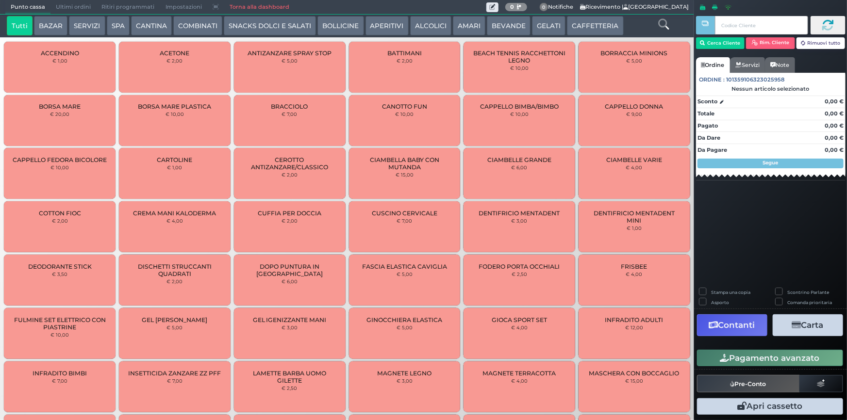
click at [135, 26] on button "CANTINA" at bounding box center [151, 25] width 41 height 19
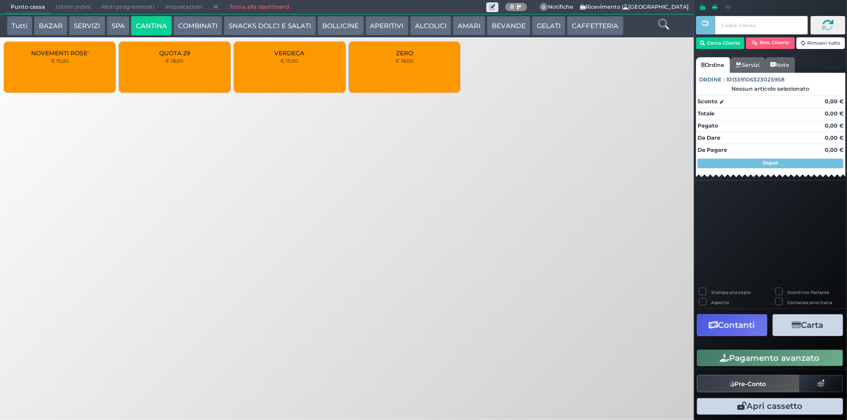
click at [175, 75] on div "QUOTA 29 € 18,00" at bounding box center [175, 67] width 112 height 51
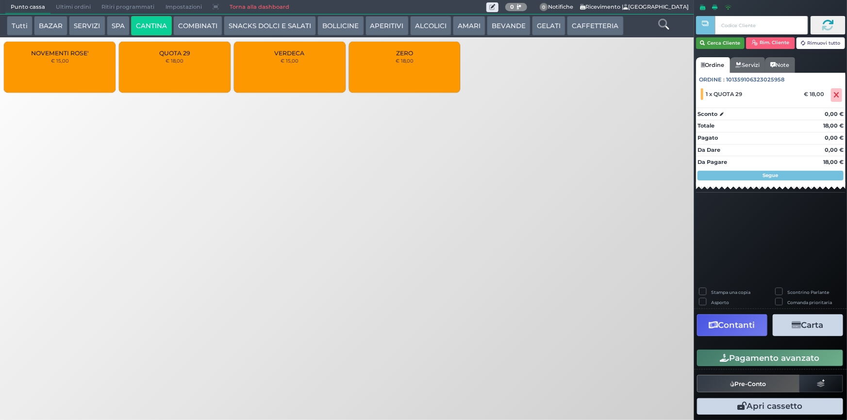
click at [717, 48] on button "Cerca Cliente" at bounding box center [720, 43] width 49 height 12
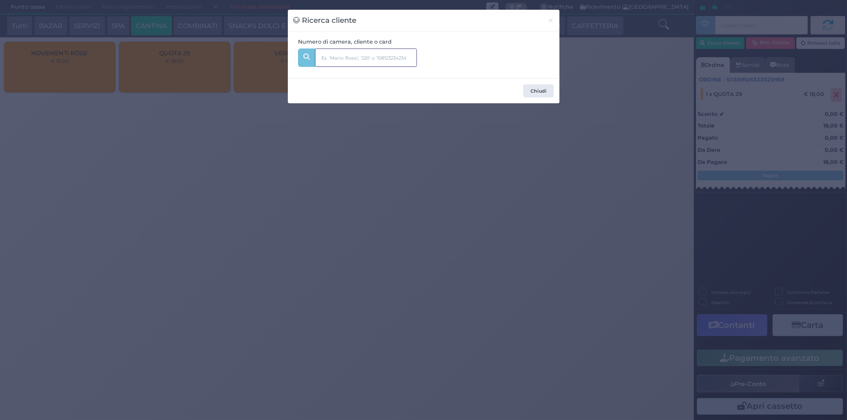
click at [361, 59] on input "text" at bounding box center [366, 58] width 102 height 18
type input "204"
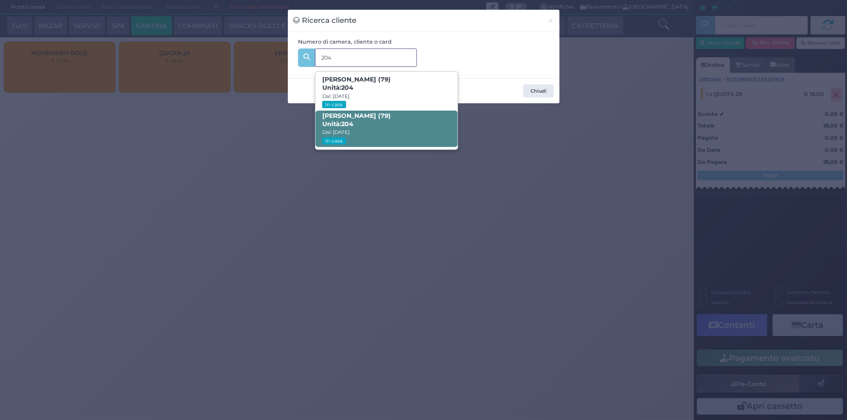
click at [365, 131] on span "Valerio Vittoni (79) Unità: 204 Dal: 03/08/2025 In casa" at bounding box center [386, 129] width 142 height 36
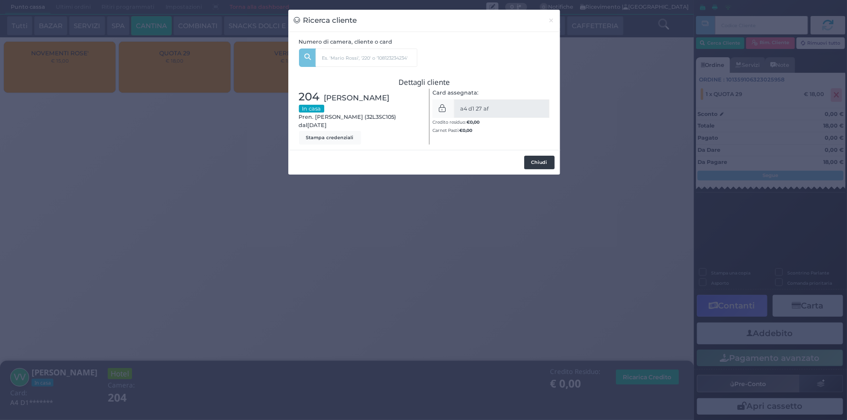
click at [543, 158] on button "Chiudi" at bounding box center [539, 163] width 31 height 14
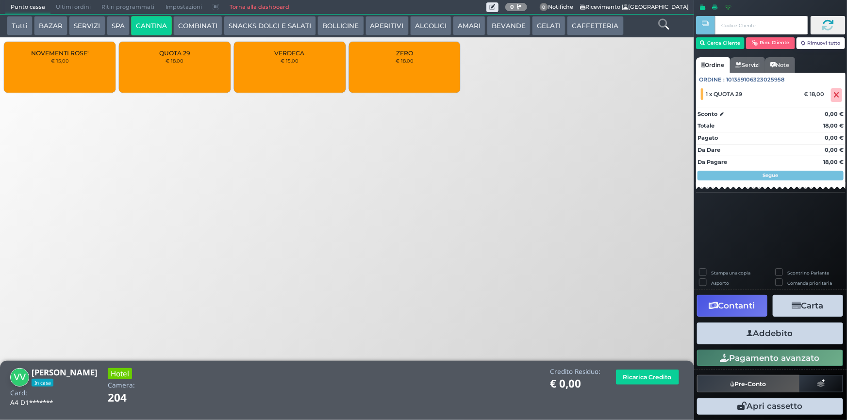
click at [766, 330] on button "Addebito" at bounding box center [770, 334] width 146 height 22
